Goal: Transaction & Acquisition: Purchase product/service

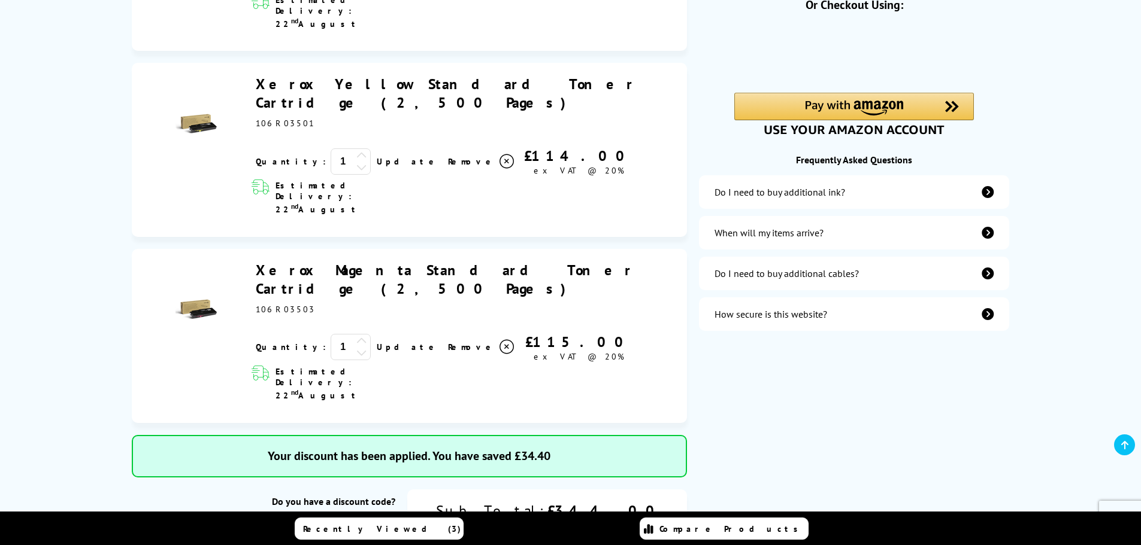
scroll to position [239, 0]
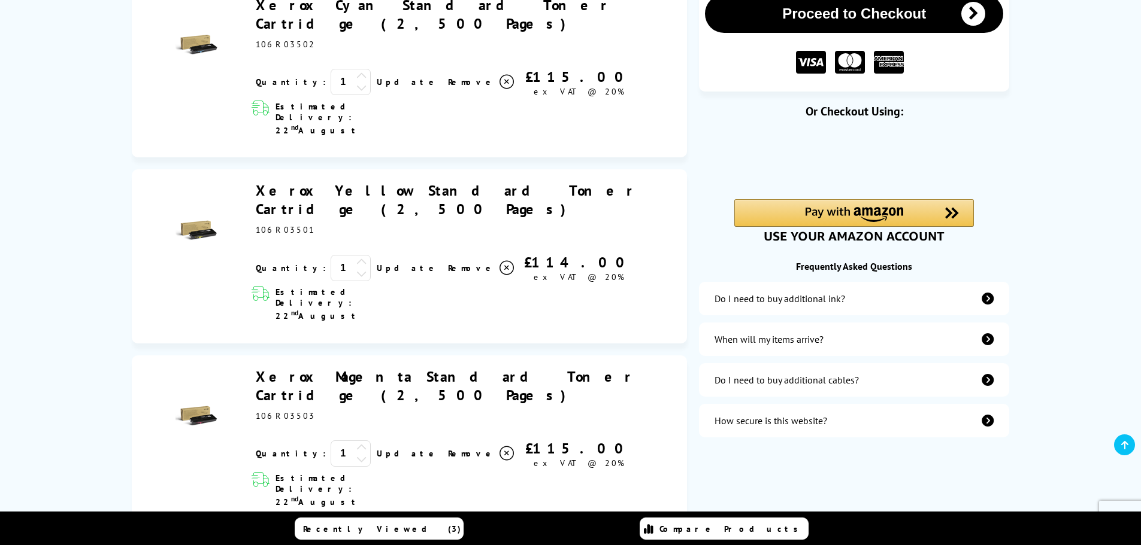
scroll to position [180, 0]
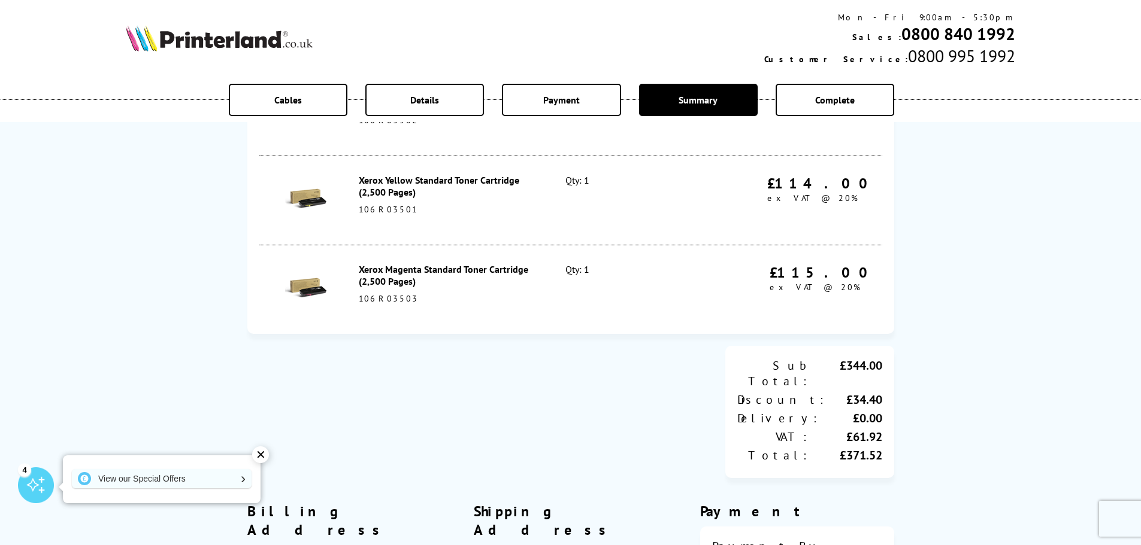
scroll to position [180, 0]
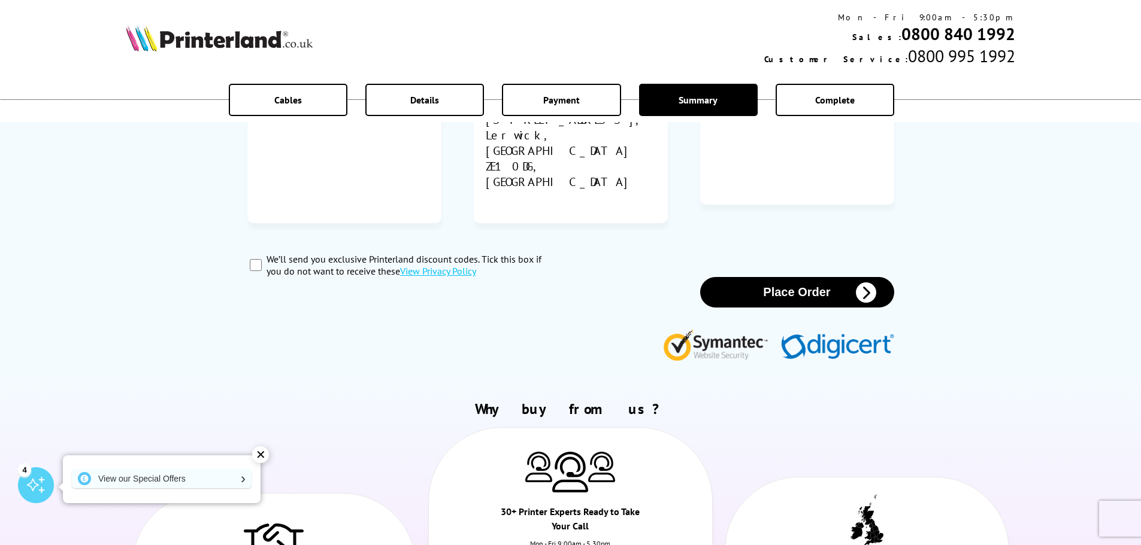
click at [824, 277] on button "Place Order" at bounding box center [797, 292] width 194 height 31
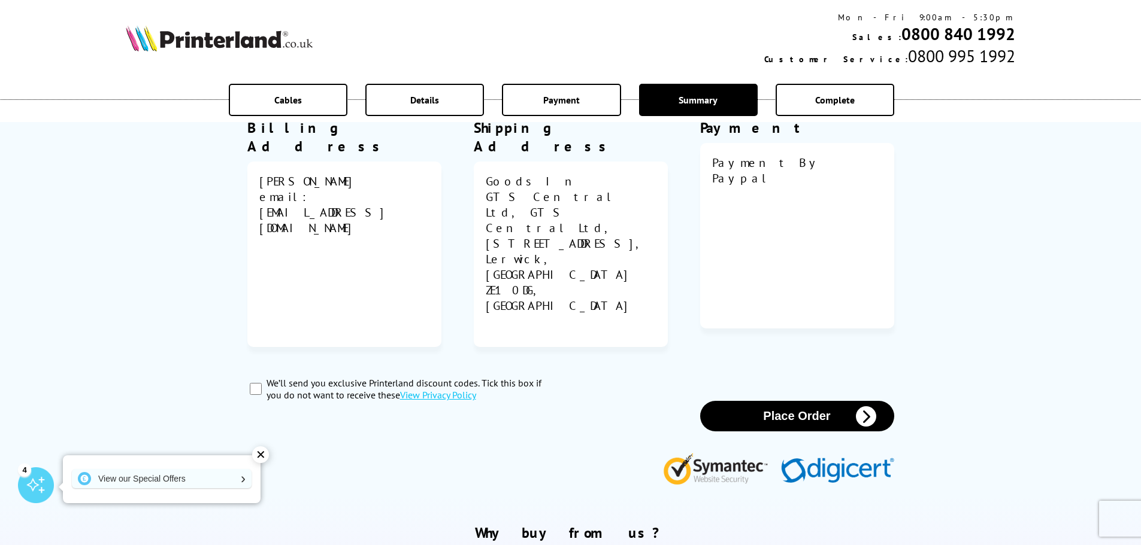
scroll to position [29, 0]
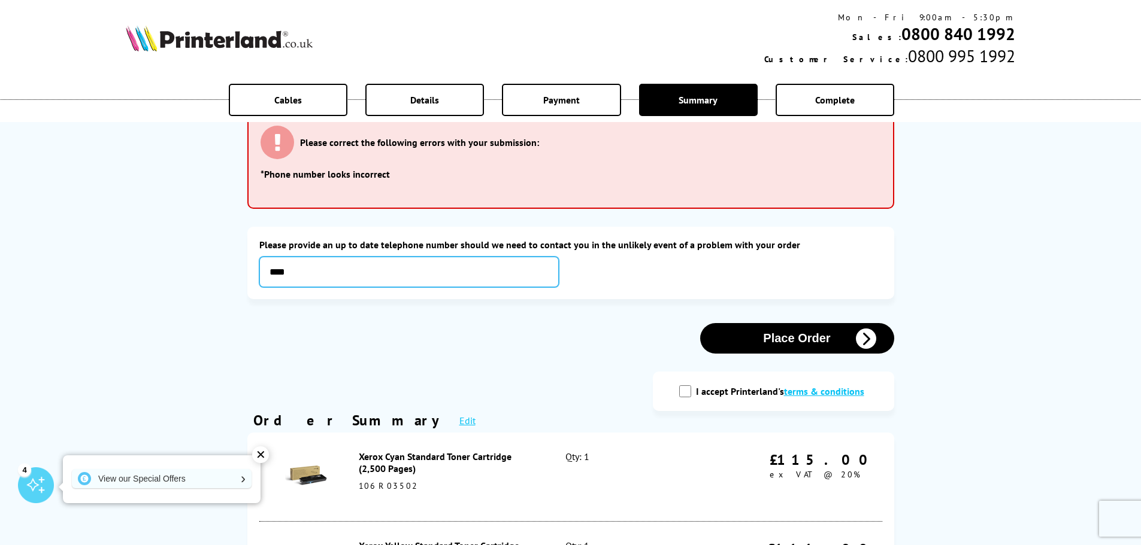
type input "**********"
click at [689, 387] on input "I accept Printerland's terms & conditions" at bounding box center [685, 392] width 12 height 12
checkbox input "true"
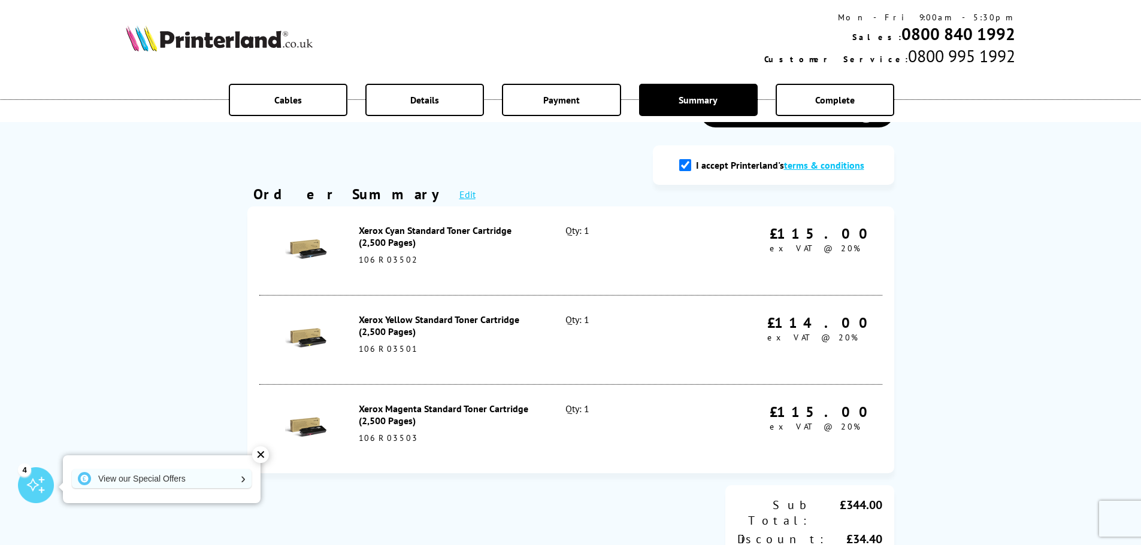
scroll to position [148, 0]
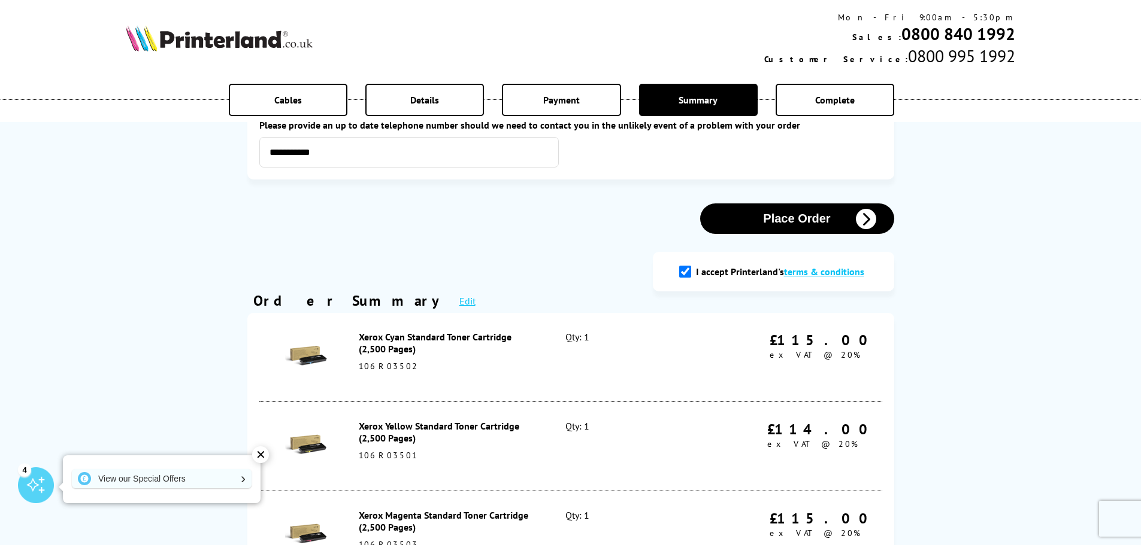
click at [807, 220] on button "Place Order" at bounding box center [797, 219] width 194 height 31
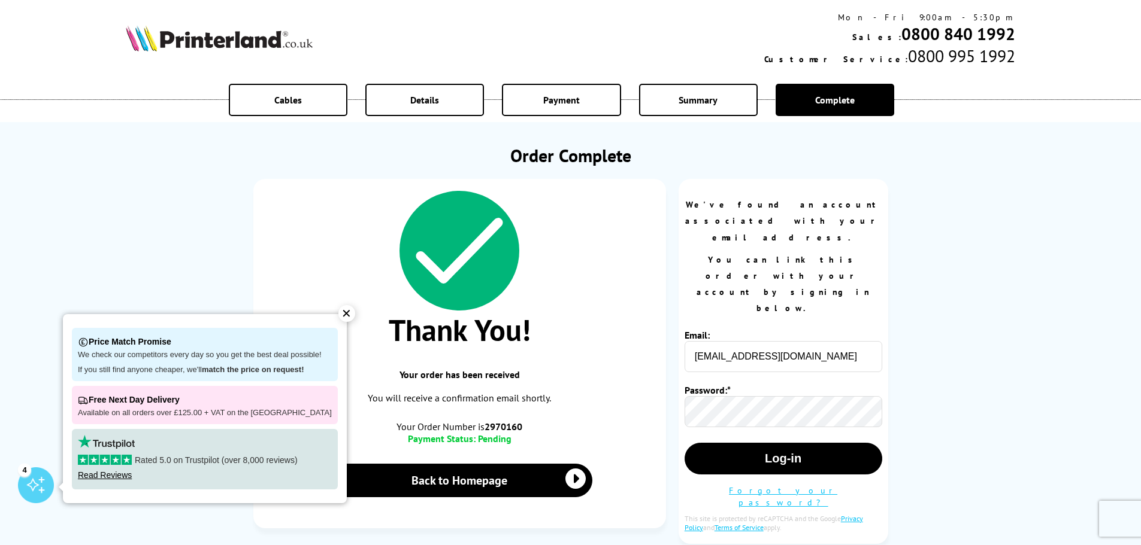
click at [508, 428] on b "2970160" at bounding box center [503, 427] width 38 height 12
copy b "2970160"
